Goal: Information Seeking & Learning: Check status

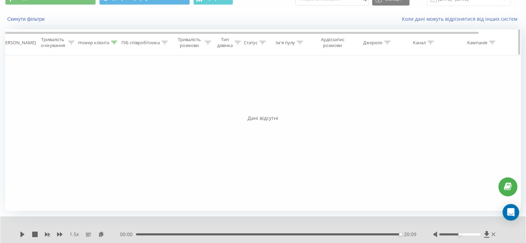
click at [113, 40] on div at bounding box center [114, 43] width 6 height 6
drag, startPoint x: 104, startPoint y: 88, endPoint x: 45, endPoint y: 94, distance: 59.1
click at [45, 94] on div "Фільтрувати за умовою Дорівнює Скасувати OK Фільтрувати за умовою Містить 38097…" at bounding box center [262, 133] width 515 height 156
paste input "57907395"
type input "380957907395"
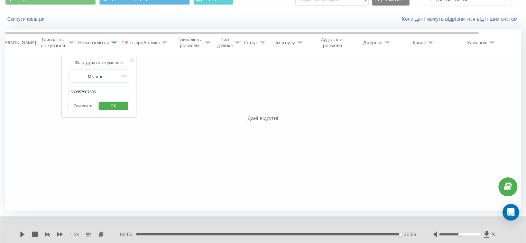
click at [133, 87] on div "Фільтрувати за умовою Містить 380957907395 Скасувати OK" at bounding box center [98, 86] width 75 height 62
click at [117, 104] on span "OK" at bounding box center [113, 105] width 19 height 11
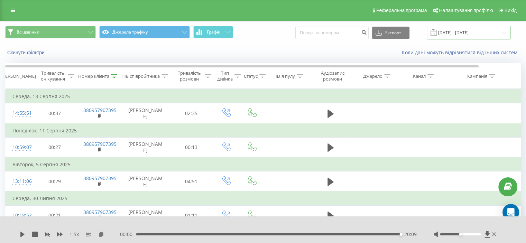
click at [454, 32] on input "[DATE] - [DATE]" at bounding box center [469, 32] width 84 height 13
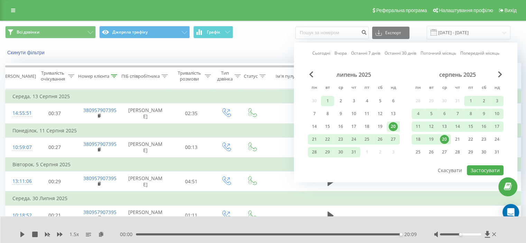
click at [328, 101] on div "1" at bounding box center [327, 100] width 9 height 9
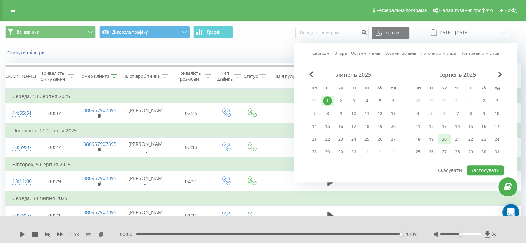
click at [443, 137] on div "20" at bounding box center [444, 139] width 9 height 9
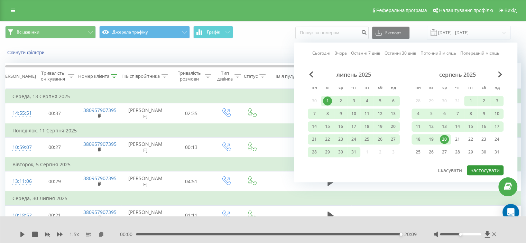
click at [481, 165] on button "Застосувати" at bounding box center [485, 170] width 37 height 10
type input "[DATE] - [DATE]"
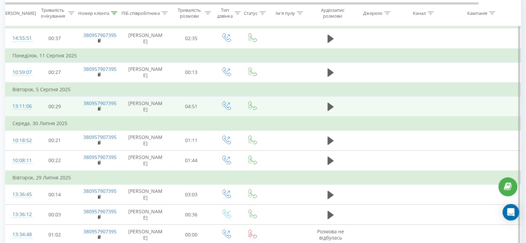
scroll to position [34, 0]
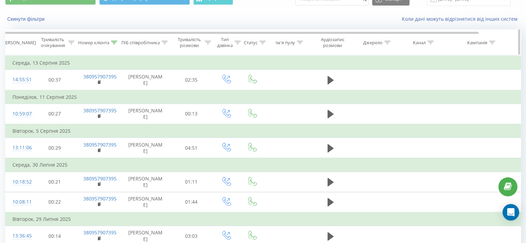
click at [114, 42] on icon at bounding box center [114, 42] width 6 height 3
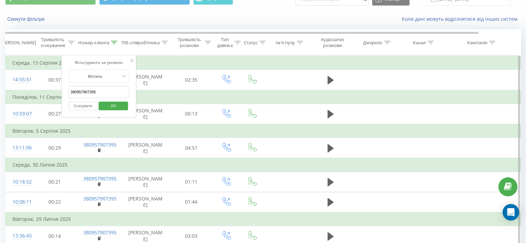
drag, startPoint x: 104, startPoint y: 93, endPoint x: 54, endPoint y: 95, distance: 49.5
click at [54, 95] on table "Фільтрувати за умовою Дорівнює Скасувати OK Фільтрувати за умовою Містить 38095…" at bounding box center [285, 180] width 561 height 251
paste input "63374057"
click at [115, 106] on span "OK" at bounding box center [113, 105] width 19 height 11
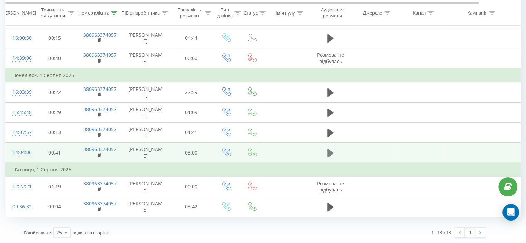
scroll to position [242, 0]
click at [333, 148] on icon at bounding box center [330, 153] width 6 height 10
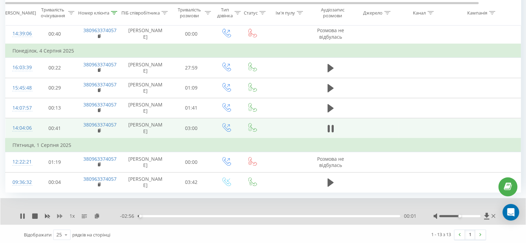
click at [61, 218] on icon at bounding box center [60, 216] width 6 height 4
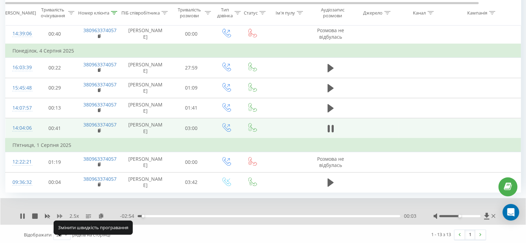
click at [60, 218] on icon at bounding box center [60, 216] width 6 height 4
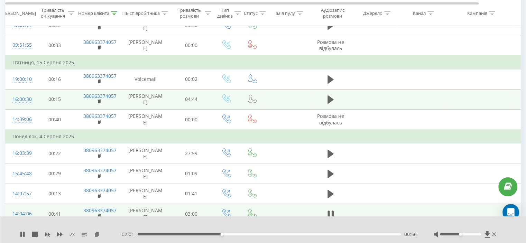
scroll to position [199, 0]
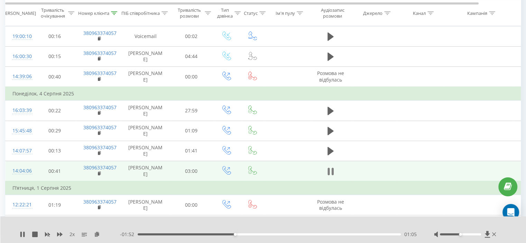
drag, startPoint x: 334, startPoint y: 194, endPoint x: 317, endPoint y: 171, distance: 28.1
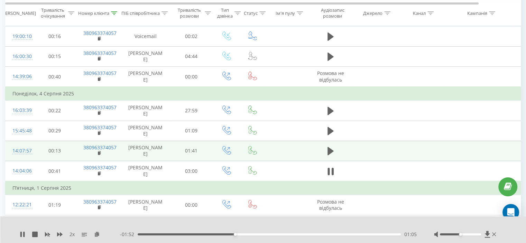
click at [334, 177] on button at bounding box center [330, 171] width 10 height 10
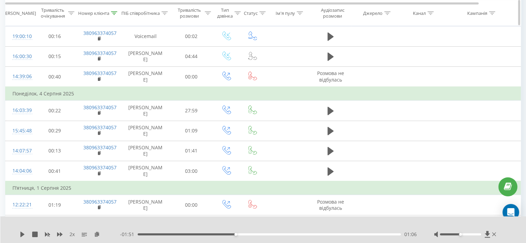
click at [113, 11] on div at bounding box center [114, 13] width 6 height 6
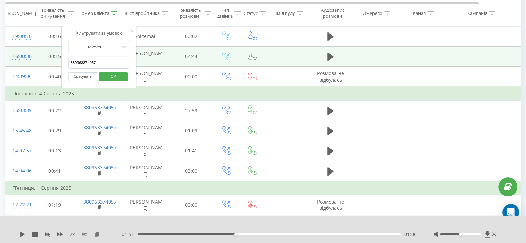
drag, startPoint x: 105, startPoint y: 61, endPoint x: 46, endPoint y: 67, distance: 59.1
click at [46, 67] on table "Фільтрувати за умовою Дорівнює Скасувати OK Фільтрувати за умовою Містить 38096…" at bounding box center [285, 63] width 561 height 346
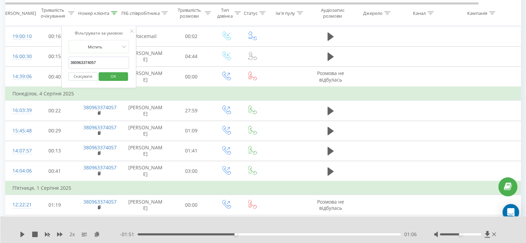
paste input "664815643"
click at [105, 73] on span "OK" at bounding box center [113, 76] width 19 height 11
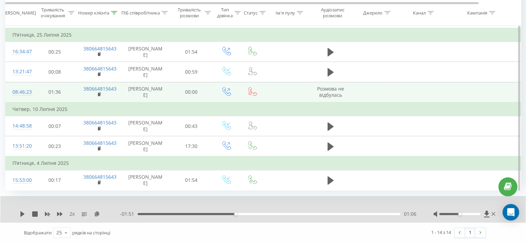
scroll to position [275, 0]
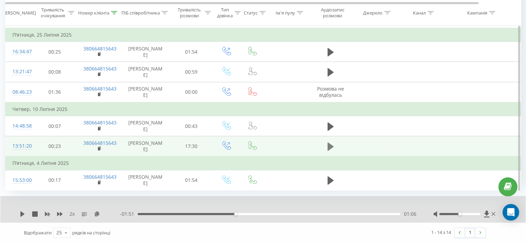
click at [334, 141] on button at bounding box center [330, 146] width 10 height 10
click at [143, 213] on div "- 16:32 00:30 00:30" at bounding box center [268, 214] width 296 height 7
click at [143, 213] on div "- 16:31 00:31 00:31" at bounding box center [268, 214] width 296 height 7
drag, startPoint x: 143, startPoint y: 213, endPoint x: 127, endPoint y: 210, distance: 16.6
click at [136, 214] on div "- 17:00 00:02 00:02" at bounding box center [268, 214] width 296 height 7
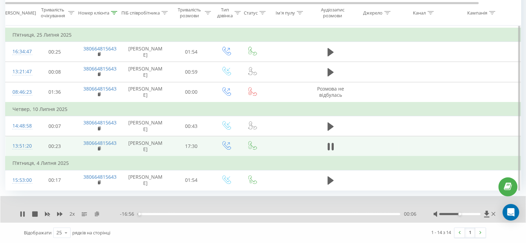
click at [97, 216] on icon at bounding box center [97, 213] width 6 height 5
click at [330, 142] on icon at bounding box center [330, 147] width 6 height 10
click at [23, 214] on icon at bounding box center [22, 214] width 4 height 6
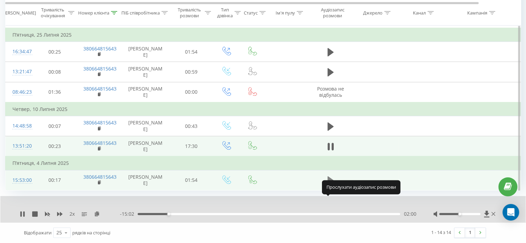
click at [331, 178] on icon at bounding box center [330, 180] width 6 height 8
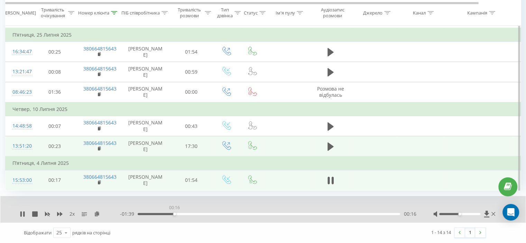
click at [174, 213] on div "00:16" at bounding box center [269, 214] width 262 height 2
click at [152, 215] on div "- 01:35 00:20 00:20" at bounding box center [268, 214] width 296 height 7
click at [153, 215] on div "- 01:34 00:20 00:20" at bounding box center [268, 214] width 296 height 7
click at [152, 214] on div "00:06" at bounding box center [269, 214] width 262 height 2
click at [331, 181] on icon at bounding box center [330, 181] width 6 height 10
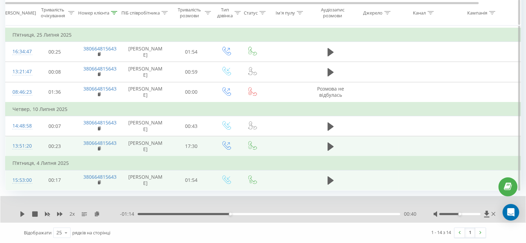
click at [114, 11] on icon at bounding box center [114, 12] width 6 height 3
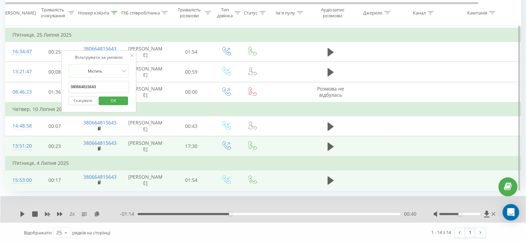
drag, startPoint x: 108, startPoint y: 59, endPoint x: 64, endPoint y: 71, distance: 45.8
click at [41, 61] on table "Фільтрувати за умовою Дорівнює Скасувати OK Фільтрувати за умовою Містить 38066…" at bounding box center [285, 15] width 561 height 352
paste input "963374057"
click at [112, 95] on span "OK" at bounding box center [113, 100] width 19 height 11
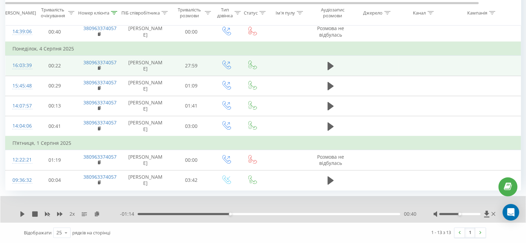
scroll to position [268, 0]
click at [115, 12] on icon at bounding box center [114, 12] width 6 height 3
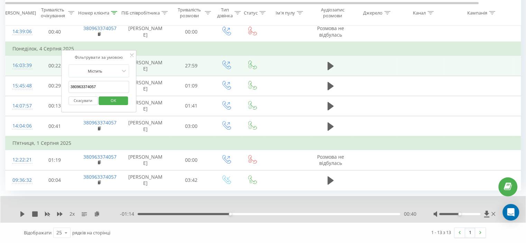
drag, startPoint x: 101, startPoint y: 60, endPoint x: 105, endPoint y: 79, distance: 19.5
click at [39, 66] on table "Фільтрувати за умовою Дорівнює Скасувати OK Фільтрувати за умовою Містить 38096…" at bounding box center [285, 18] width 561 height 346
paste input "88874858"
click at [112, 95] on span "OK" at bounding box center [113, 100] width 19 height 11
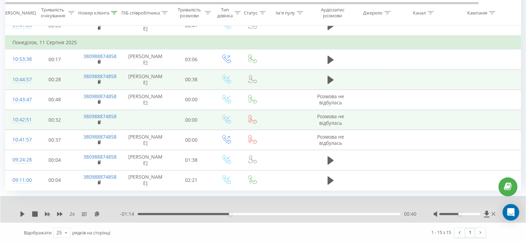
scroll to position [297, 0]
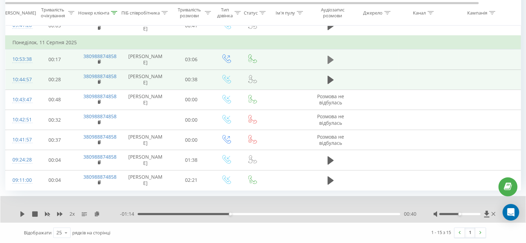
click at [327, 55] on button at bounding box center [330, 60] width 10 height 10
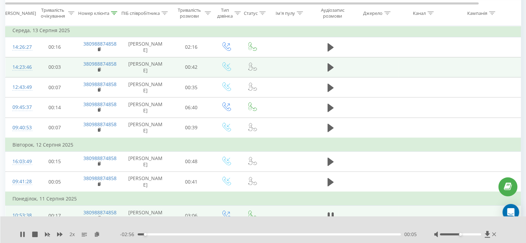
scroll to position [90, 0]
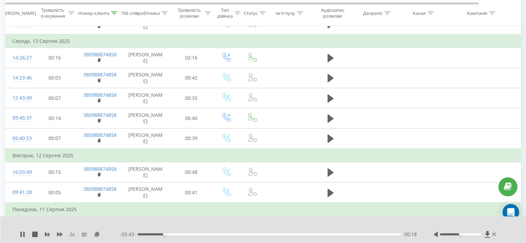
click at [138, 235] on div "00:18" at bounding box center [269, 234] width 263 height 2
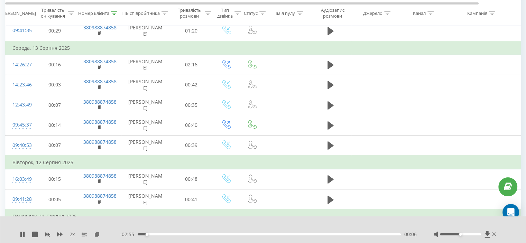
scroll to position [138, 0]
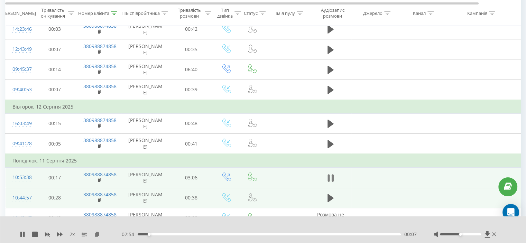
click at [331, 182] on icon at bounding box center [332, 178] width 2 height 8
click at [24, 232] on icon at bounding box center [23, 235] width 6 height 6
click at [23, 233] on icon at bounding box center [23, 235] width 1 height 6
click at [111, 222] on div at bounding box center [258, 226] width 382 height 8
click at [318, 235] on div "- 01:05 01:56 01:56" at bounding box center [268, 234] width 297 height 7
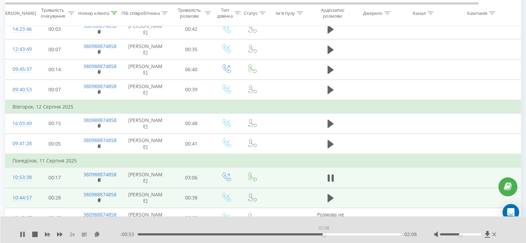
click at [324, 234] on div "02:08" at bounding box center [269, 234] width 263 height 2
click at [338, 234] on div "02:09" at bounding box center [269, 234] width 263 height 2
click at [343, 234] on div "02:19" at bounding box center [269, 234] width 263 height 2
click at [350, 234] on div "02:22" at bounding box center [269, 234] width 263 height 2
click at [329, 182] on icon at bounding box center [328, 178] width 2 height 8
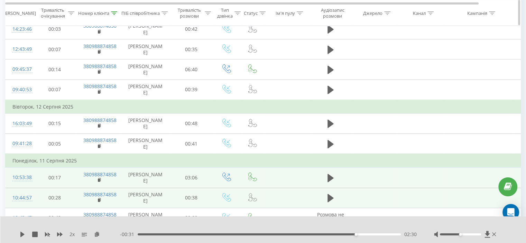
click at [113, 12] on icon at bounding box center [114, 12] width 6 height 3
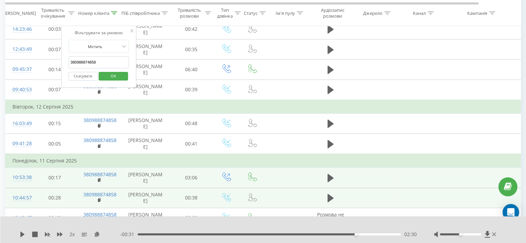
drag, startPoint x: 104, startPoint y: 65, endPoint x: 65, endPoint y: 66, distance: 38.4
click at [47, 64] on table "Фільтрувати за умовою Дорівнює Скасувати OK Фільтрувати за умовою Містить 38098…" at bounding box center [285, 130] width 561 height 358
paste input "73804521"
click at [115, 74] on span "OK" at bounding box center [113, 76] width 19 height 11
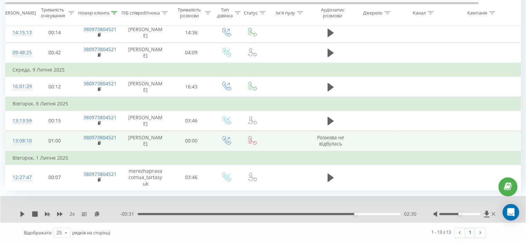
scroll to position [322, 0]
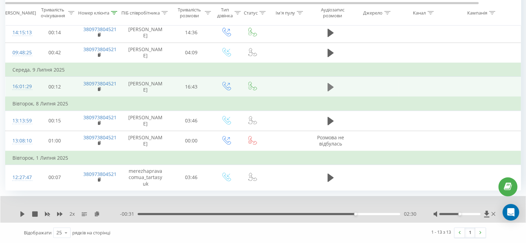
click at [329, 83] on icon at bounding box center [330, 87] width 6 height 8
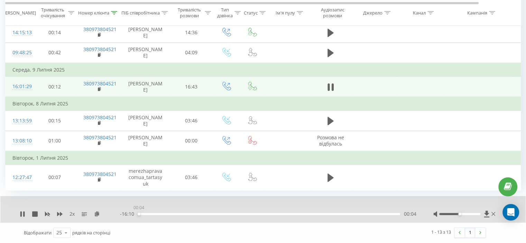
drag, startPoint x: 139, startPoint y: 214, endPoint x: 134, endPoint y: 214, distance: 5.2
click at [134, 214] on div "- 16:10 00:04 00:04" at bounding box center [268, 214] width 296 height 7
click at [326, 82] on button at bounding box center [330, 87] width 10 height 10
drag, startPoint x: 119, startPoint y: 11, endPoint x: 114, endPoint y: 12, distance: 4.9
click at [115, 11] on div "Номер клієнта" at bounding box center [98, 13] width 45 height 6
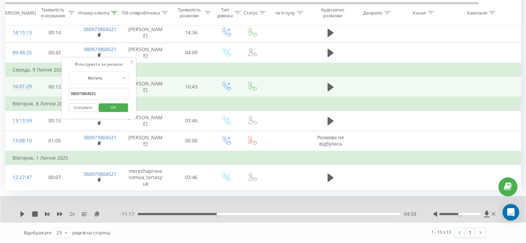
drag, startPoint x: 103, startPoint y: 66, endPoint x: 103, endPoint y: 78, distance: 12.8
paste input "504120647"
click at [114, 102] on span "OK" at bounding box center [113, 107] width 19 height 11
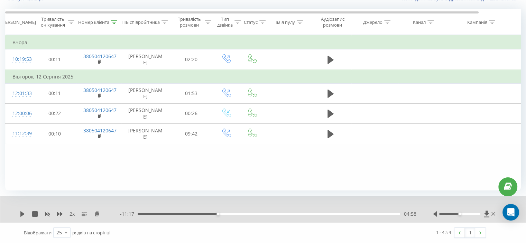
scroll to position [54, 0]
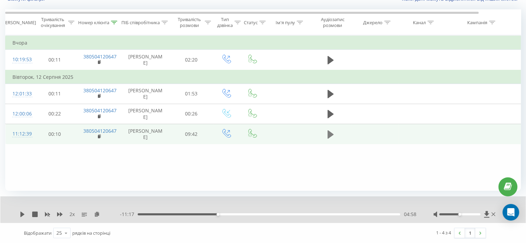
click at [328, 138] on icon at bounding box center [330, 134] width 6 height 8
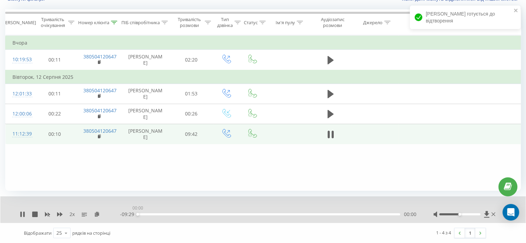
drag, startPoint x: 141, startPoint y: 213, endPoint x: 113, endPoint y: 213, distance: 27.7
click at [114, 214] on div "2 x - 09:29 00:00 00:00" at bounding box center [258, 214] width 477 height 7
click at [49, 214] on icon at bounding box center [47, 215] width 5 height 4
drag, startPoint x: 140, startPoint y: 213, endPoint x: 127, endPoint y: 213, distance: 12.4
click at [127, 213] on div "- 09:24 00:05 00:05" at bounding box center [268, 214] width 296 height 7
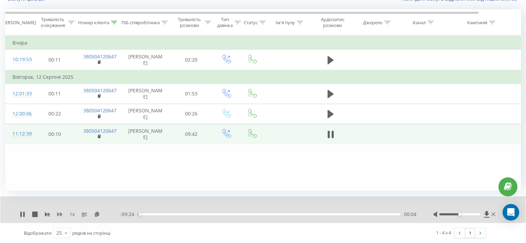
click at [61, 215] on icon at bounding box center [60, 214] width 6 height 4
click at [98, 214] on icon at bounding box center [97, 214] width 6 height 5
drag, startPoint x: 142, startPoint y: 215, endPoint x: 136, endPoint y: 215, distance: 5.9
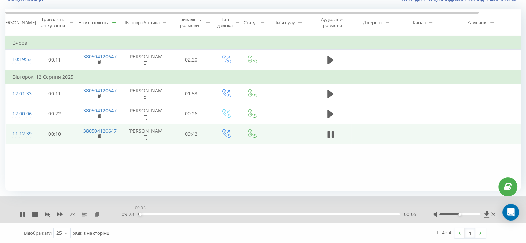
click at [138, 215] on div "00:05" at bounding box center [269, 214] width 262 height 2
click at [222, 213] on div "03:03" at bounding box center [269, 214] width 262 height 2
click at [220, 214] on div "02:59" at bounding box center [269, 214] width 262 height 2
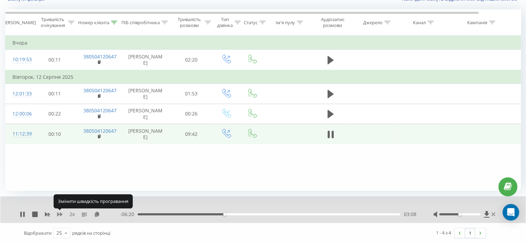
click at [58, 213] on icon at bounding box center [60, 214] width 6 height 4
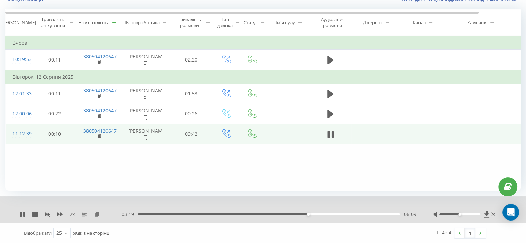
click at [305, 214] on div "06:09" at bounding box center [269, 214] width 262 height 2
click at [48, 214] on rect at bounding box center [47, 214] width 3 height 3
click at [302, 213] on div "06:05" at bounding box center [269, 214] width 262 height 2
click at [60, 213] on icon at bounding box center [60, 214] width 6 height 4
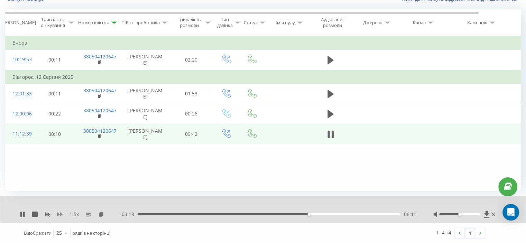
click at [60, 213] on icon at bounding box center [60, 214] width 6 height 4
click at [112, 22] on icon at bounding box center [114, 22] width 6 height 3
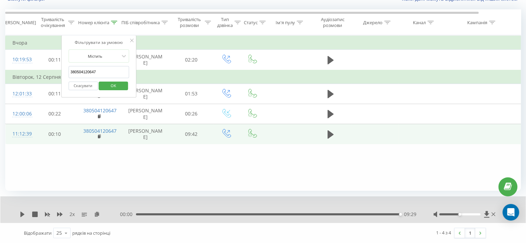
drag, startPoint x: 101, startPoint y: 76, endPoint x: 69, endPoint y: 79, distance: 32.0
click at [55, 72] on table "Фільтрувати за умовою Дорівнює Скасувати OK Фільтрувати за умовою Містить 38050…" at bounding box center [285, 89] width 561 height 109
paste input "985983338"
drag, startPoint x: 108, startPoint y: 81, endPoint x: 117, endPoint y: 93, distance: 14.8
click at [108, 81] on span "OK" at bounding box center [113, 85] width 19 height 11
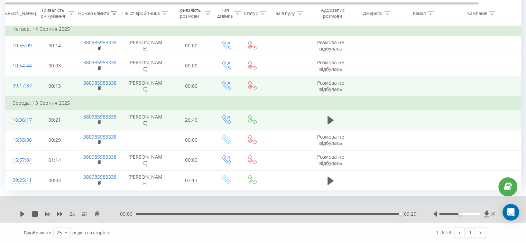
scroll to position [105, 0]
click at [328, 116] on icon at bounding box center [330, 120] width 6 height 8
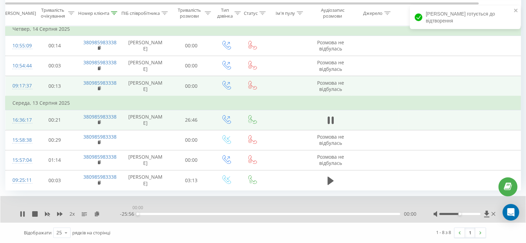
drag, startPoint x: 139, startPoint y: 215, endPoint x: 128, endPoint y: 215, distance: 11.4
click at [131, 215] on div "- 25:56 00:00 00:00" at bounding box center [268, 214] width 296 height 7
click at [49, 215] on icon at bounding box center [48, 214] width 6 height 6
click at [97, 215] on icon at bounding box center [97, 213] width 6 height 5
click at [62, 217] on div "1 x" at bounding box center [70, 214] width 100 height 7
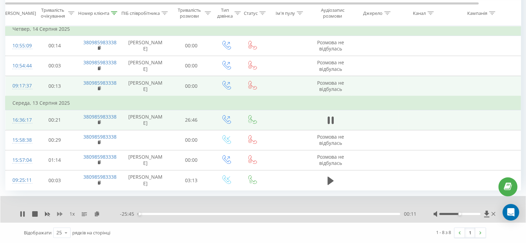
click at [60, 216] on icon at bounding box center [60, 214] width 6 height 6
drag, startPoint x: 61, startPoint y: 210, endPoint x: 59, endPoint y: 215, distance: 5.6
click at [61, 211] on div "2 x - 12:13 13:43 13:43" at bounding box center [262, 209] width 525 height 27
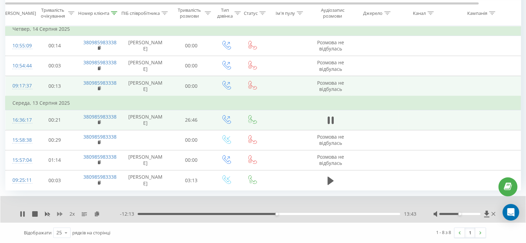
click at [59, 215] on icon at bounding box center [60, 214] width 6 height 6
click at [329, 115] on icon at bounding box center [330, 120] width 6 height 10
click at [22, 214] on icon at bounding box center [22, 214] width 4 height 6
click at [322, 213] on div "18:14" at bounding box center [269, 214] width 262 height 2
click at [324, 213] on div "18:18" at bounding box center [322, 214] width 3 height 3
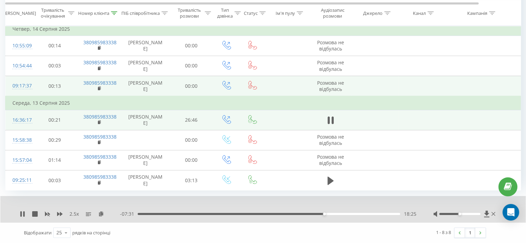
click at [326, 213] on div "18:25" at bounding box center [269, 214] width 262 height 2
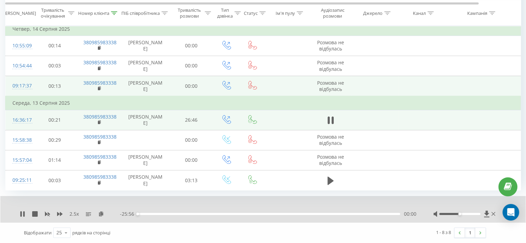
click at [329, 213] on div "00:00" at bounding box center [269, 214] width 262 height 2
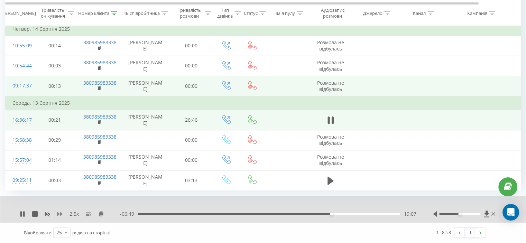
click at [59, 211] on icon at bounding box center [60, 214] width 6 height 6
click at [59, 212] on icon at bounding box center [60, 214] width 6 height 6
drag, startPoint x: 327, startPoint y: 114, endPoint x: 327, endPoint y: 92, distance: 22.5
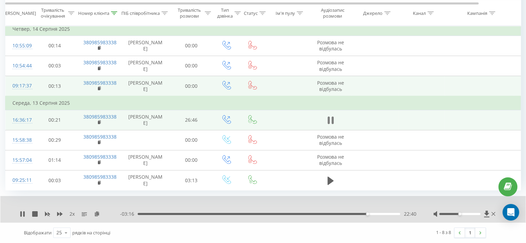
click at [328, 116] on icon at bounding box center [328, 120] width 2 height 8
click at [19, 215] on div "2 x - 03:15 22:41 22:41" at bounding box center [262, 209] width 525 height 27
click at [22, 215] on icon at bounding box center [22, 214] width 4 height 6
click at [387, 213] on div "- 00:48 25:08 25:08" at bounding box center [268, 214] width 296 height 7
click at [113, 13] on icon at bounding box center [114, 12] width 6 height 3
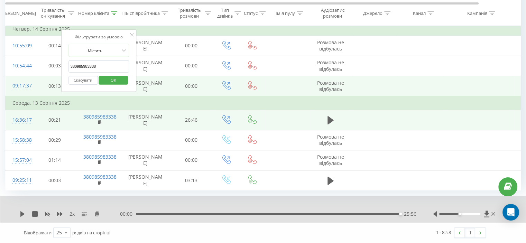
drag, startPoint x: 105, startPoint y: 60, endPoint x: 83, endPoint y: 70, distance: 24.7
click at [51, 62] on table "Фільтрувати за умовою Дорівнює Скасувати OK Фільтрувати за умовою Містить 38098…" at bounding box center [285, 88] width 561 height 203
paste input "35150536"
click at [108, 74] on span "OK" at bounding box center [113, 79] width 19 height 11
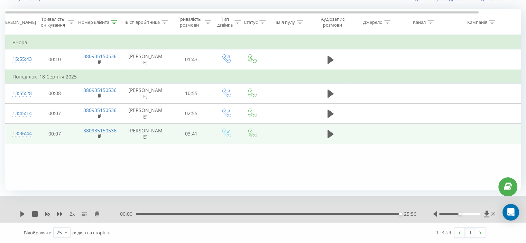
scroll to position [54, 0]
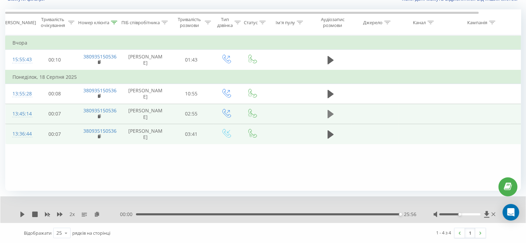
click at [326, 113] on button at bounding box center [330, 114] width 10 height 10
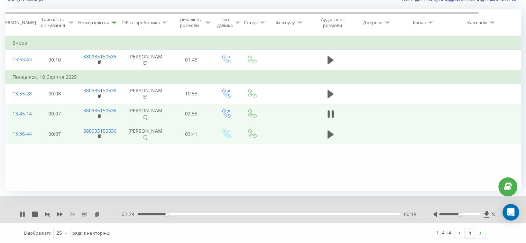
click at [141, 215] on div "00:18" at bounding box center [269, 214] width 262 height 2
click at [47, 214] on icon at bounding box center [48, 215] width 6 height 6
click at [100, 214] on icon at bounding box center [97, 214] width 6 height 5
click at [59, 213] on icon at bounding box center [60, 215] width 6 height 6
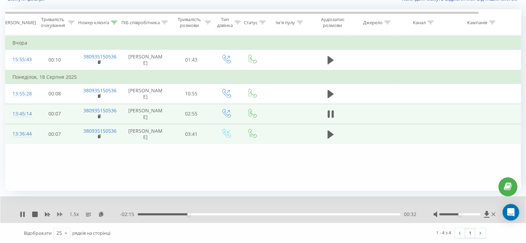
click at [59, 213] on icon at bounding box center [60, 215] width 6 height 6
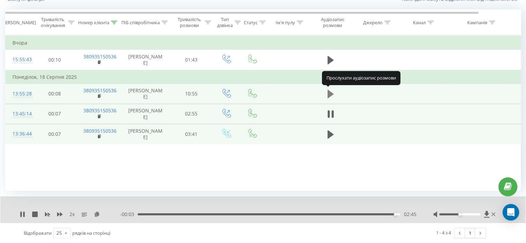
click at [330, 92] on icon at bounding box center [330, 94] width 6 height 8
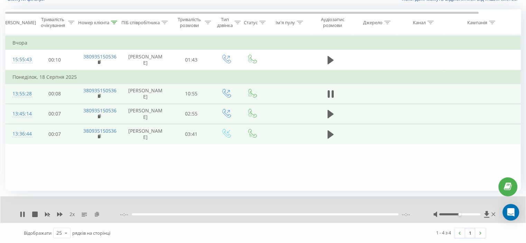
click at [98, 213] on icon at bounding box center [97, 214] width 6 height 5
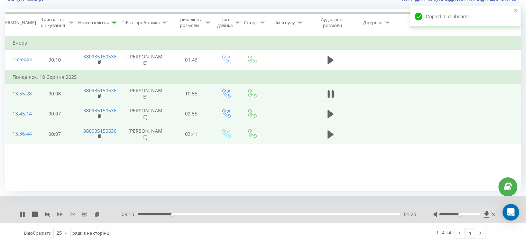
click at [61, 215] on icon at bounding box center [60, 215] width 6 height 6
click at [60, 214] on icon at bounding box center [60, 214] width 6 height 4
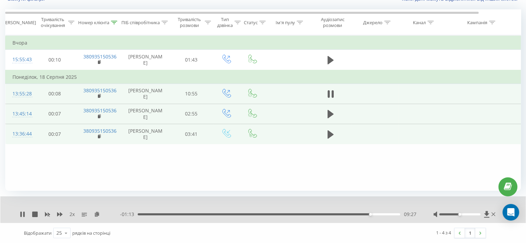
click at [357, 214] on div "09:27" at bounding box center [269, 214] width 262 height 2
click at [60, 213] on icon at bounding box center [60, 214] width 6 height 4
click at [47, 213] on rect at bounding box center [47, 214] width 5 height 5
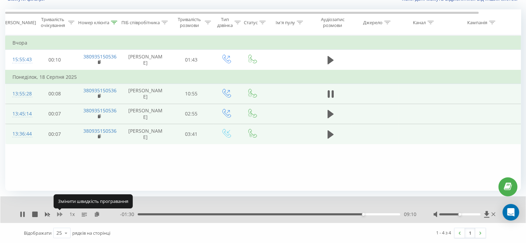
click at [59, 214] on icon at bounding box center [60, 214] width 6 height 4
click at [46, 213] on rect at bounding box center [47, 214] width 3 height 3
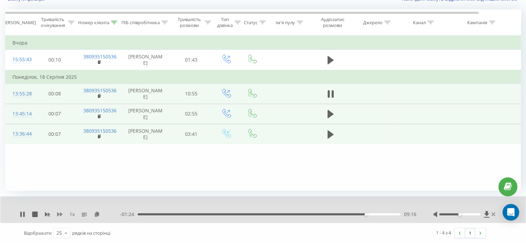
click at [59, 214] on icon at bounding box center [60, 214] width 6 height 4
click at [102, 173] on div "Фільтрувати за умовою Дорівнює Скасувати OK Фільтрувати за умовою Містить 38093…" at bounding box center [262, 113] width 515 height 156
click at [114, 21] on icon at bounding box center [114, 22] width 6 height 3
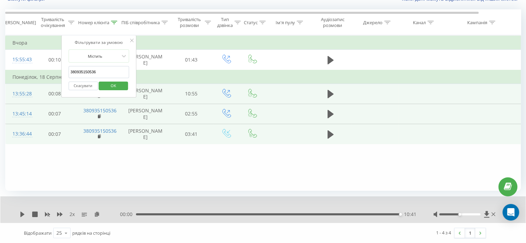
drag, startPoint x: 106, startPoint y: 72, endPoint x: 106, endPoint y: 89, distance: 16.9
click at [53, 78] on table "Фільтрувати за умовою Дорівнює Скасувати OK Фільтрувати за умовою Містить 38093…" at bounding box center [285, 89] width 561 height 109
paste input "638196288"
click at [110, 84] on span "OK" at bounding box center [113, 85] width 19 height 11
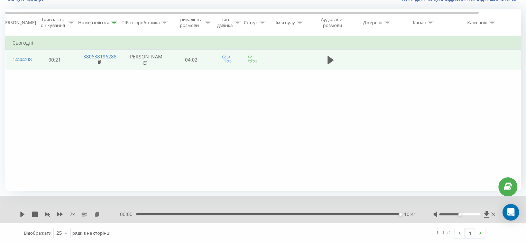
click at [324, 63] on td at bounding box center [330, 60] width 41 height 20
click at [328, 62] on button at bounding box center [330, 60] width 10 height 10
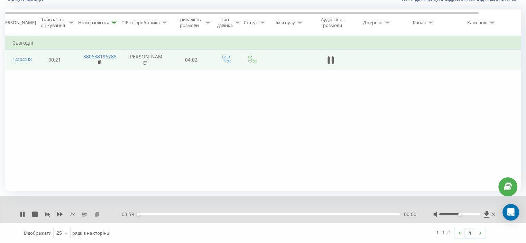
click at [96, 212] on icon at bounding box center [97, 214] width 6 height 5
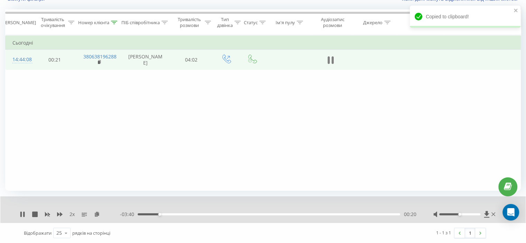
click at [330, 64] on icon at bounding box center [330, 60] width 6 height 10
drag, startPoint x: 144, startPoint y: 212, endPoint x: 131, endPoint y: 213, distance: 12.5
click at [131, 213] on div "- 03:37 00:23 00:23" at bounding box center [268, 214] width 296 height 7
drag, startPoint x: 138, startPoint y: 213, endPoint x: 130, endPoint y: 214, distance: 7.7
click at [130, 214] on div "- 04:00 00:00 00:00" at bounding box center [268, 214] width 296 height 7
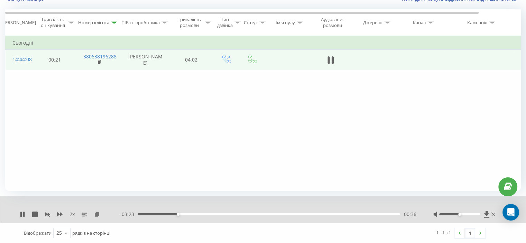
click at [155, 227] on div "Відображати 25 10 25 50 100 рядків на сторінці" at bounding box center [137, 233] width 236 height 20
drag, startPoint x: 72, startPoint y: 125, endPoint x: 28, endPoint y: 17, distance: 116.2
click at [72, 125] on div "Фільтрувати за умовою Дорівнює Скасувати OK Фільтрувати за умовою Містить 38063…" at bounding box center [262, 113] width 515 height 156
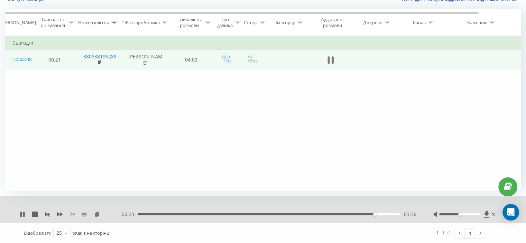
click at [330, 60] on icon at bounding box center [330, 60] width 6 height 10
click at [371, 214] on div "03:37" at bounding box center [269, 214] width 262 height 2
click at [25, 213] on icon at bounding box center [23, 215] width 6 height 6
click at [45, 213] on icon at bounding box center [48, 215] width 6 height 6
click at [48, 212] on icon at bounding box center [48, 215] width 6 height 6
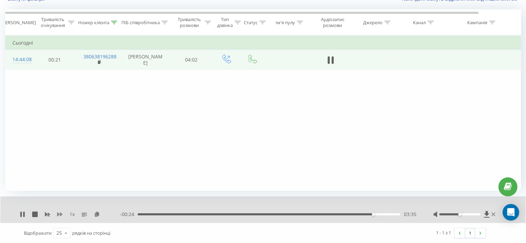
click at [62, 213] on icon at bounding box center [60, 215] width 6 height 6
drag, startPoint x: 141, startPoint y: 214, endPoint x: 132, endPoint y: 213, distance: 8.7
click at [141, 214] on div "04:00" at bounding box center [268, 214] width 264 height 2
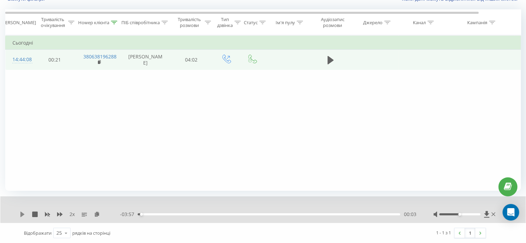
drag, startPoint x: 25, startPoint y: 213, endPoint x: 20, endPoint y: 213, distance: 4.1
click at [20, 213] on icon at bounding box center [23, 215] width 6 height 6
click at [212, 215] on div "- 02:42 01:17 01:17" at bounding box center [268, 214] width 296 height 7
click at [212, 214] on div "01:18" at bounding box center [269, 214] width 262 height 2
click at [50, 214] on icon at bounding box center [47, 215] width 5 height 4
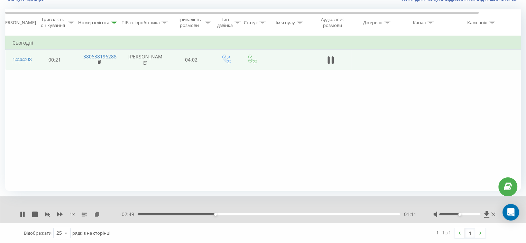
click at [213, 213] on div "01:11" at bounding box center [269, 214] width 262 height 2
click at [58, 215] on icon at bounding box center [60, 214] width 6 height 4
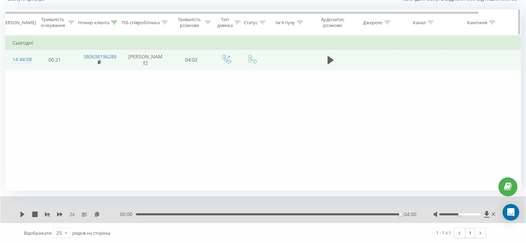
click at [113, 22] on icon at bounding box center [114, 22] width 6 height 3
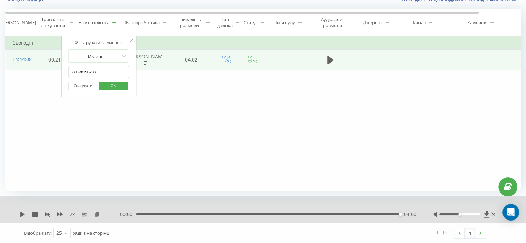
drag, startPoint x: 110, startPoint y: 69, endPoint x: 103, endPoint y: 85, distance: 18.0
click at [50, 77] on div "Фільтрувати за умовою Дорівнює Скасувати OK Фільтрувати за умовою Містить 38063…" at bounding box center [262, 113] width 515 height 156
paste input "501017589"
click at [113, 84] on span "OK" at bounding box center [113, 85] width 19 height 11
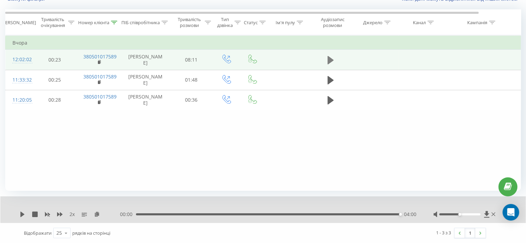
click at [333, 62] on icon at bounding box center [330, 60] width 6 height 10
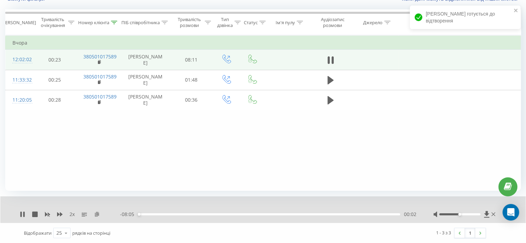
click at [97, 215] on icon at bounding box center [97, 214] width 6 height 5
drag, startPoint x: 142, startPoint y: 214, endPoint x: 114, endPoint y: 215, distance: 27.3
click at [118, 215] on div "2 x - 08:08 00:00 00:00" at bounding box center [258, 214] width 477 height 7
click at [48, 214] on icon at bounding box center [47, 215] width 5 height 4
click at [59, 213] on icon at bounding box center [60, 215] width 6 height 6
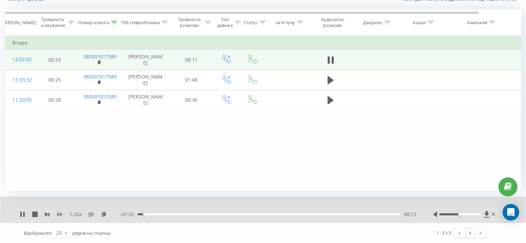
click at [59, 213] on icon at bounding box center [60, 215] width 6 height 6
click at [58, 215] on icon at bounding box center [60, 214] width 6 height 4
click at [334, 60] on button at bounding box center [330, 60] width 10 height 10
click at [113, 21] on icon at bounding box center [114, 22] width 6 height 3
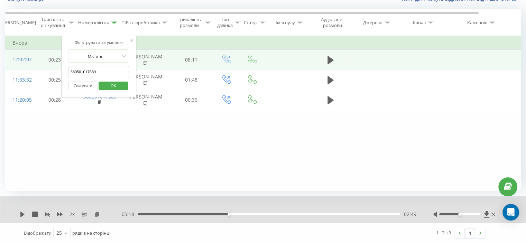
drag, startPoint x: 101, startPoint y: 70, endPoint x: 93, endPoint y: 79, distance: 12.0
click at [75, 76] on input "380501017589" at bounding box center [98, 72] width 61 height 12
paste input "380951279667"
drag, startPoint x: 106, startPoint y: 68, endPoint x: 46, endPoint y: 70, distance: 60.9
click at [46, 70] on table "Фільтрувати за умовою Дорівнює Скасувати OK Фільтрувати за умовою Містить 38380…" at bounding box center [285, 72] width 561 height 75
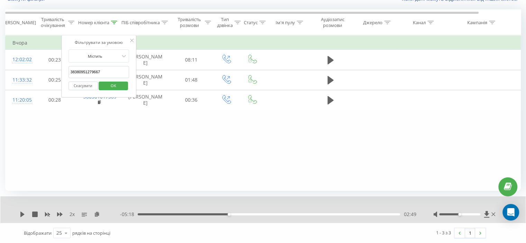
paste input "text"
click at [114, 84] on span "OK" at bounding box center [113, 85] width 19 height 11
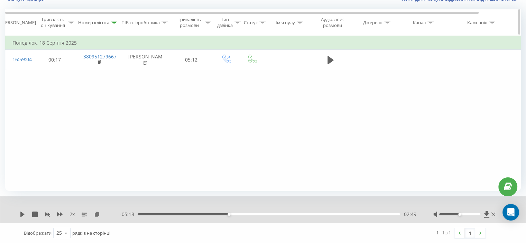
click at [116, 21] on icon at bounding box center [114, 22] width 6 height 3
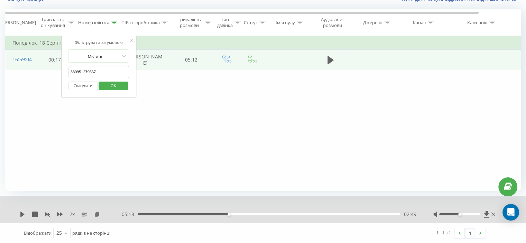
drag, startPoint x: 103, startPoint y: 74, endPoint x: 54, endPoint y: 73, distance: 48.7
click at [54, 70] on table "Фільтрувати за умовою Дорівнює Скасувати OK Фільтрувати за умовою Містить 38095…" at bounding box center [285, 52] width 561 height 35
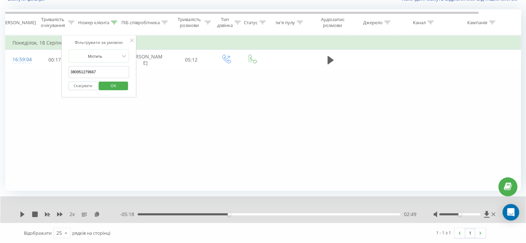
paste input "638196288"
click at [108, 81] on span "OK" at bounding box center [113, 85] width 19 height 11
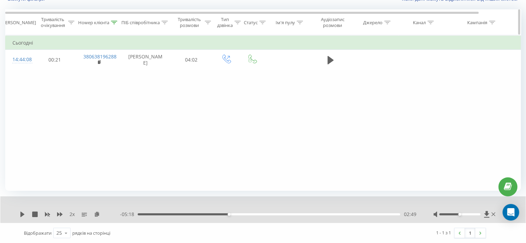
click at [113, 23] on icon at bounding box center [114, 22] width 6 height 3
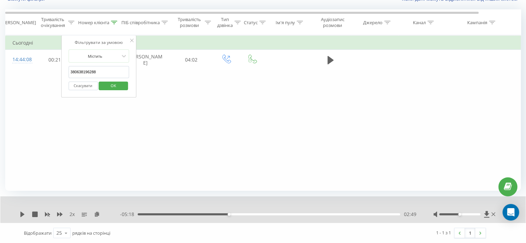
drag, startPoint x: 94, startPoint y: 77, endPoint x: 74, endPoint y: 89, distance: 23.4
click at [57, 82] on div "Фільтрувати за умовою Дорівнює Скасувати OK Фільтрувати за умовою Містить 38063…" at bounding box center [262, 113] width 515 height 156
paste input "951279667"
click at [120, 88] on span "OK" at bounding box center [113, 85] width 19 height 11
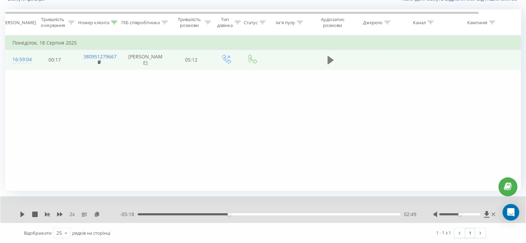
click at [329, 60] on icon at bounding box center [330, 60] width 6 height 8
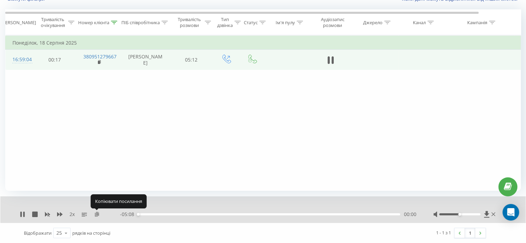
click at [98, 214] on icon at bounding box center [97, 214] width 6 height 5
click at [156, 213] on div "00:12" at bounding box center [269, 214] width 262 height 2
click at [160, 214] on div "00:27" at bounding box center [269, 214] width 262 height 2
click at [330, 62] on icon at bounding box center [330, 60] width 6 height 10
click at [114, 24] on div at bounding box center [114, 23] width 6 height 6
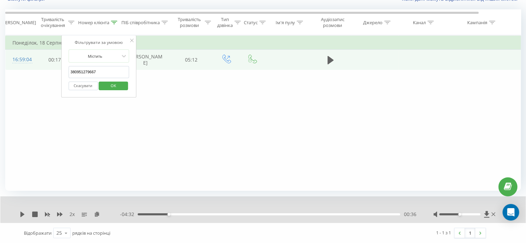
drag, startPoint x: 106, startPoint y: 71, endPoint x: 61, endPoint y: 77, distance: 46.0
click at [60, 75] on div "Фільтрувати за умовою Дорівнює Скасувати OK Фільтрувати за умовою Містить 38095…" at bounding box center [262, 113] width 515 height 156
paste input "61793655"
type input "380961793655"
click at [115, 88] on span "OK" at bounding box center [113, 85] width 19 height 11
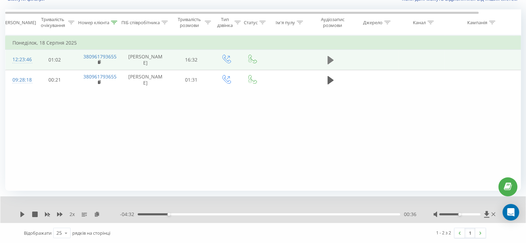
click at [329, 64] on icon at bounding box center [330, 60] width 6 height 8
click at [97, 212] on icon at bounding box center [97, 214] width 6 height 5
click at [166, 212] on div "- 16:00 00:21 00:21" at bounding box center [268, 214] width 296 height 7
click at [169, 215] on div "01:58" at bounding box center [269, 214] width 262 height 2
click at [199, 213] on div "02:01" at bounding box center [269, 214] width 262 height 2
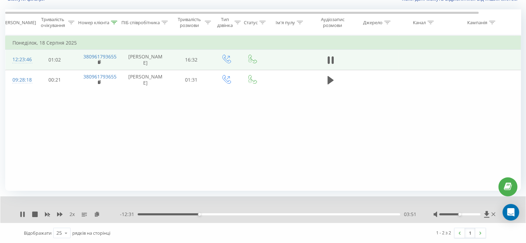
click at [198, 214] on div "03:51" at bounding box center [199, 214] width 3 height 3
click at [139, 214] on div "00:04" at bounding box center [269, 214] width 262 height 2
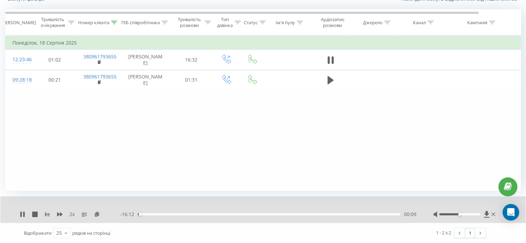
click at [45, 214] on icon at bounding box center [48, 215] width 6 height 6
click at [48, 214] on icon at bounding box center [47, 215] width 5 height 4
drag, startPoint x: 140, startPoint y: 213, endPoint x: 122, endPoint y: 214, distance: 18.3
click at [127, 214] on div "- 16:12 00:10 00:10" at bounding box center [268, 214] width 296 height 7
click at [62, 214] on icon at bounding box center [60, 214] width 6 height 4
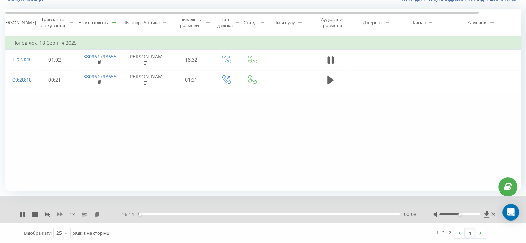
click at [62, 214] on icon at bounding box center [60, 214] width 6 height 4
drag, startPoint x: 112, startPoint y: 141, endPoint x: 123, endPoint y: 133, distance: 13.3
click at [114, 140] on div "Фільтрувати за умовою Дорівнює Скасувати OK Фільтрувати за умовою Містить 38096…" at bounding box center [262, 113] width 515 height 156
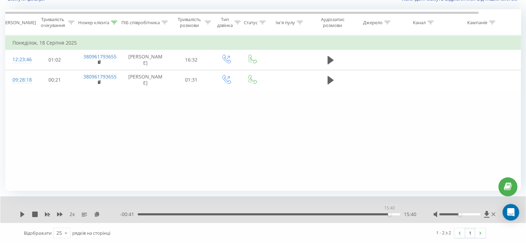
click at [389, 215] on div "15:40" at bounding box center [269, 214] width 262 height 2
click at [22, 215] on icon at bounding box center [22, 215] width 4 height 6
drag, startPoint x: 382, startPoint y: 214, endPoint x: 369, endPoint y: 212, distance: 12.9
click at [382, 214] on div "15:14" at bounding box center [269, 214] width 262 height 2
click at [373, 214] on div "15:50" at bounding box center [269, 214] width 262 height 2
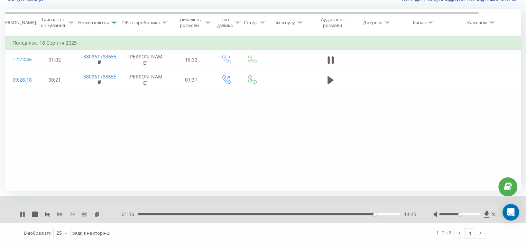
click at [61, 215] on icon at bounding box center [60, 214] width 6 height 4
click at [379, 214] on div "14:50" at bounding box center [269, 214] width 262 height 2
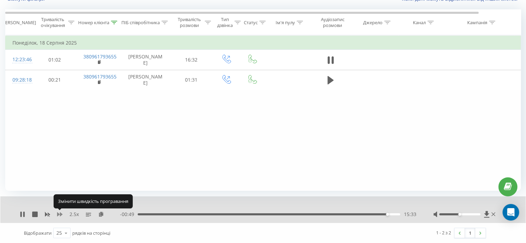
click at [59, 214] on icon at bounding box center [60, 214] width 6 height 4
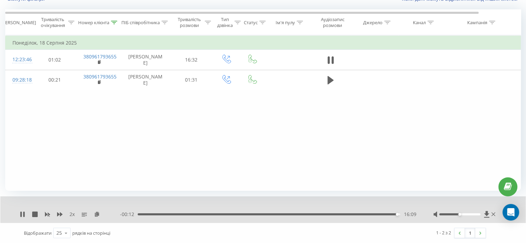
click at [394, 214] on div "16:09" at bounding box center [269, 214] width 262 height 2
click at [48, 212] on icon at bounding box center [48, 215] width 6 height 6
click at [61, 217] on div "1 x" at bounding box center [70, 214] width 100 height 7
click at [61, 216] on icon at bounding box center [60, 215] width 6 height 6
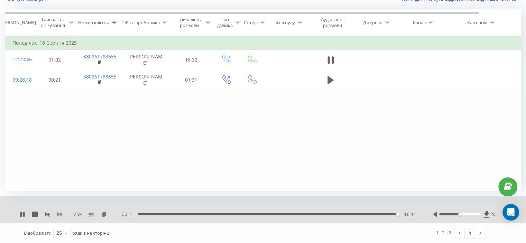
click at [61, 216] on icon at bounding box center [60, 215] width 6 height 6
